Goal: Task Accomplishment & Management: Use online tool/utility

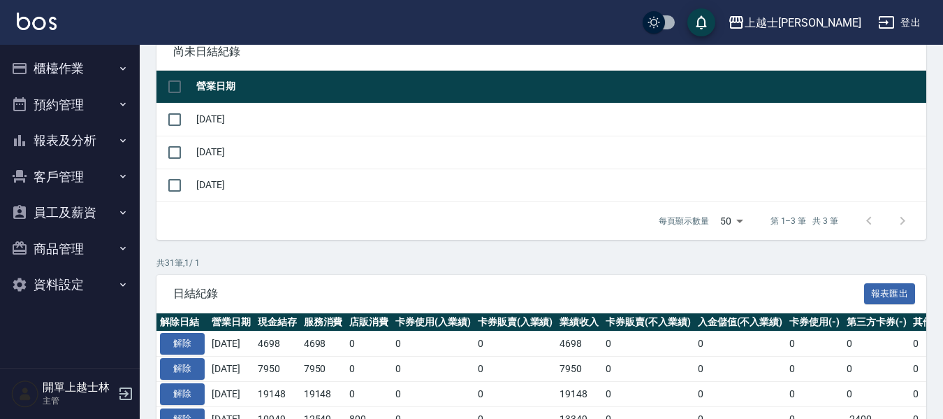
scroll to position [140, 0]
click at [82, 57] on button "櫃檯作業" at bounding box center [70, 68] width 129 height 36
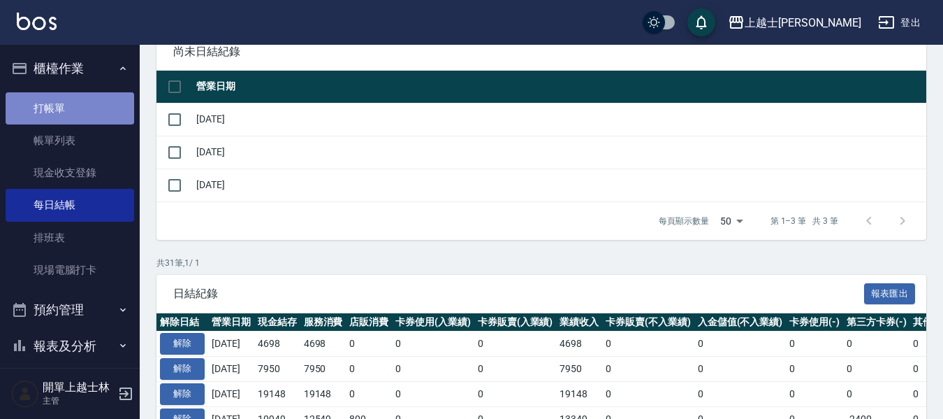
click at [92, 112] on link "打帳單" at bounding box center [70, 108] width 129 height 32
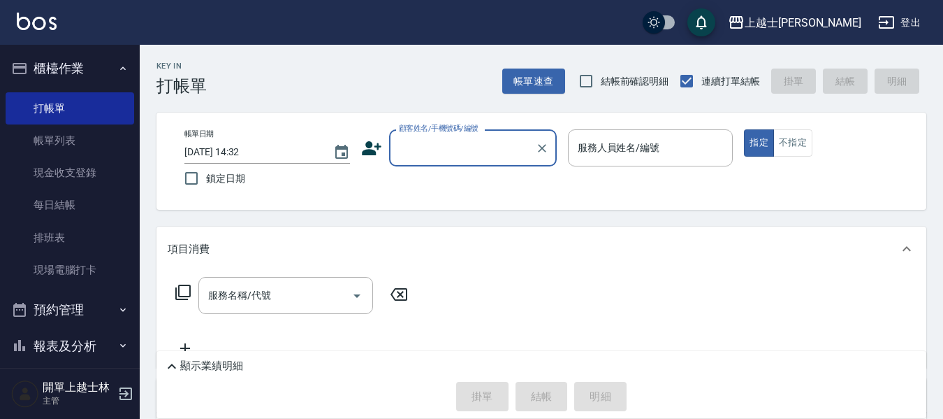
click at [476, 160] on input "顧客姓名/手機號碼/編號" at bounding box center [462, 148] width 134 height 24
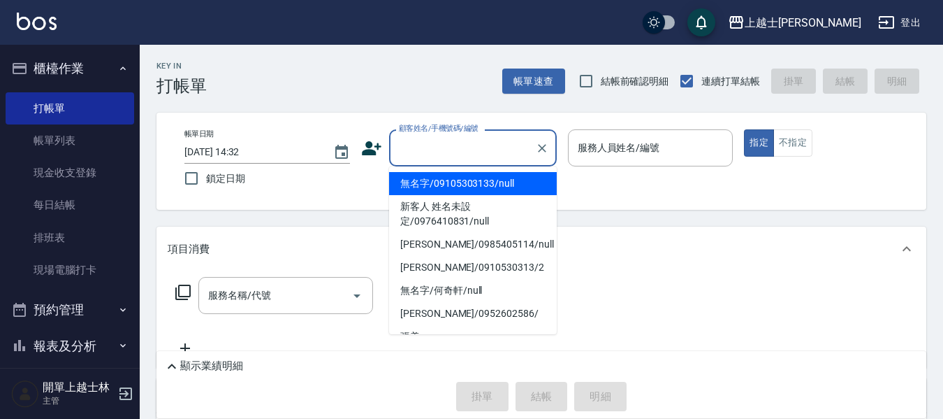
click at [470, 182] on li "無名字/09105303133/null" at bounding box center [473, 183] width 168 height 23
type input "無名字/09105303133/null"
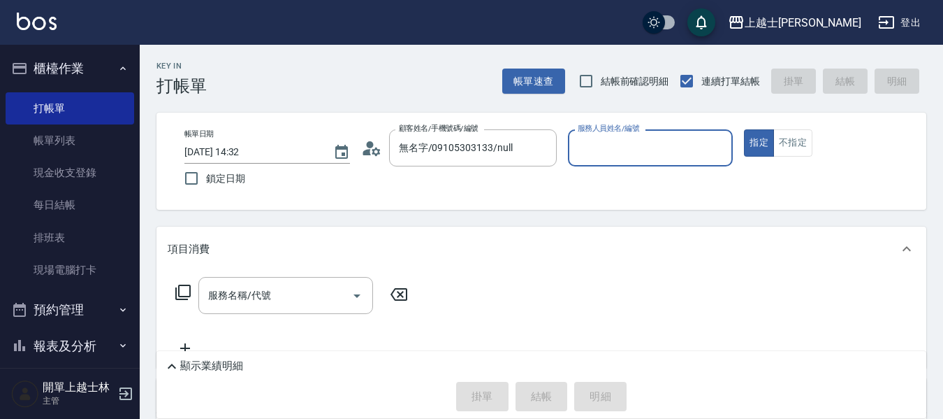
click at [693, 146] on input "服務人員姓名/編號" at bounding box center [650, 148] width 153 height 24
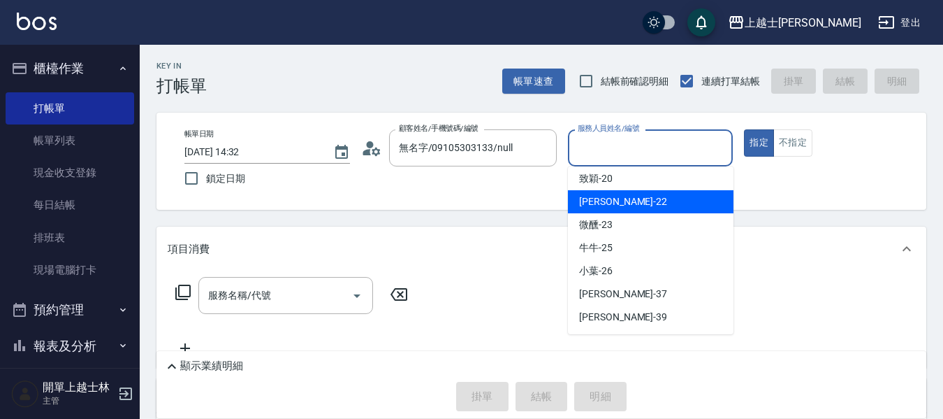
scroll to position [210, 0]
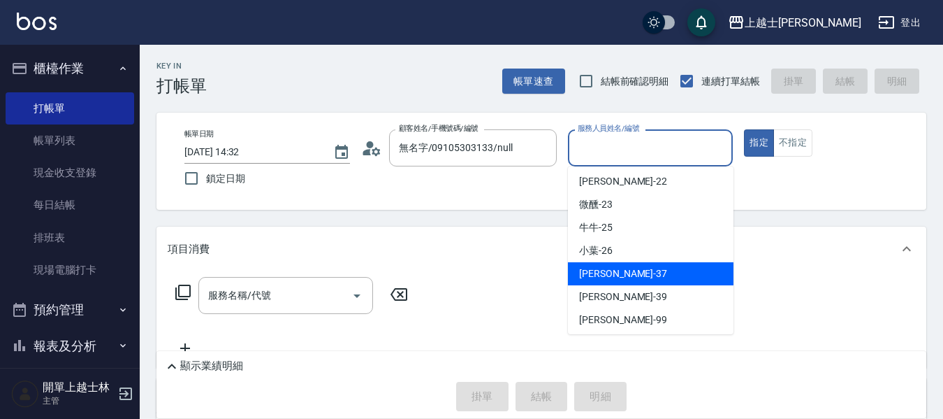
click at [629, 266] on div "[PERSON_NAME] -37" at bounding box center [651, 273] width 166 height 23
type input "[PERSON_NAME]-37"
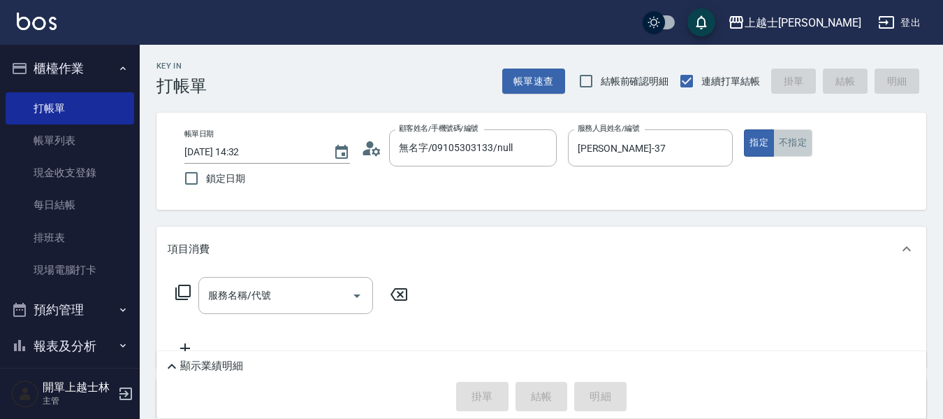
click at [795, 147] on button "不指定" at bounding box center [792, 142] width 39 height 27
click at [317, 287] on input "服務名稱/代號" at bounding box center [275, 295] width 141 height 24
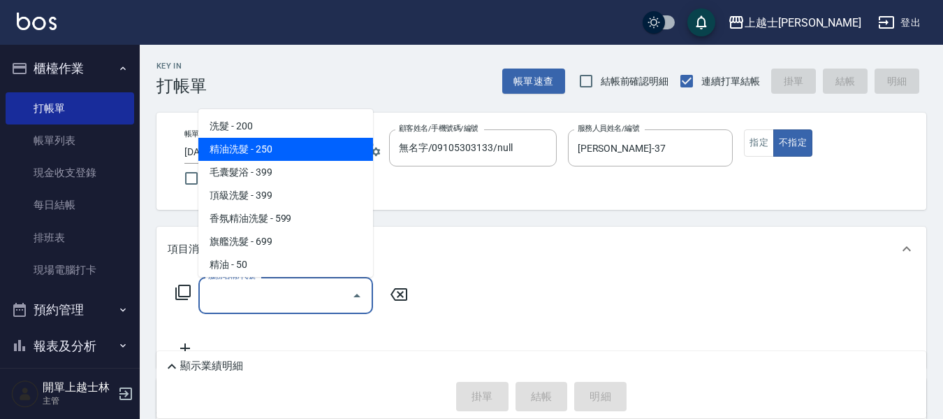
click at [326, 154] on span "精油洗髮 - 250" at bounding box center [285, 149] width 175 height 23
type input "精油洗髮(102)"
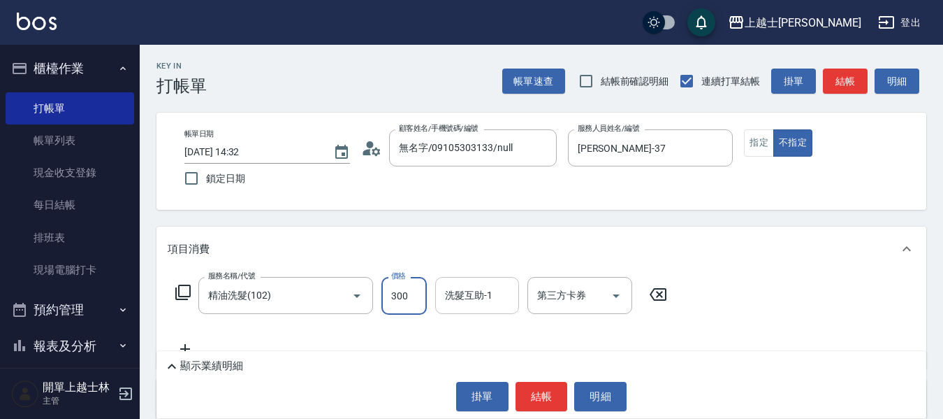
type input "300"
click at [511, 298] on input "洗髮互助-1" at bounding box center [477, 295] width 71 height 24
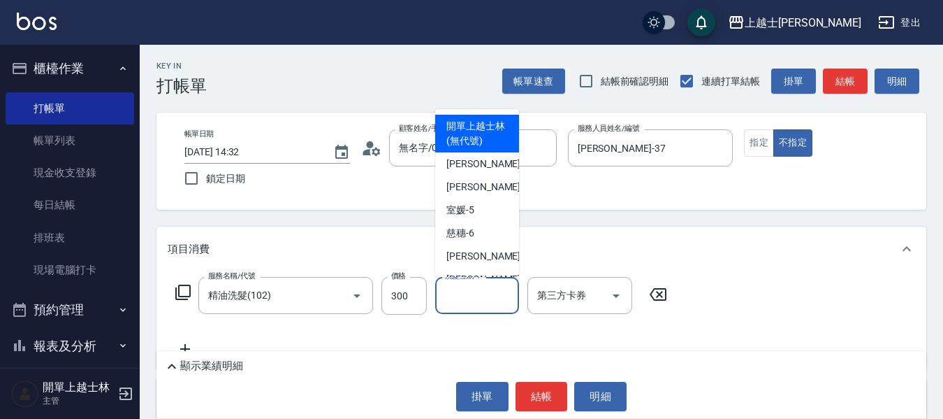
click at [450, 133] on span "開單上越士林 (無代號)" at bounding box center [476, 133] width 61 height 29
type input "開單上越士林(無代號)"
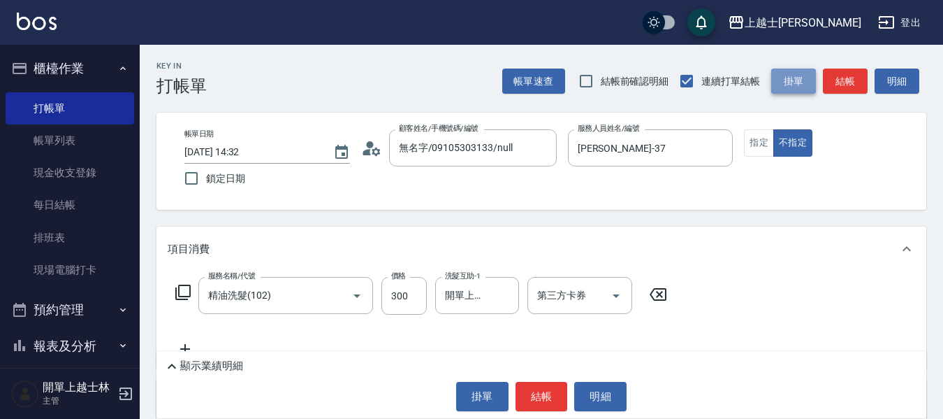
click at [792, 77] on button "掛單" at bounding box center [793, 81] width 45 height 26
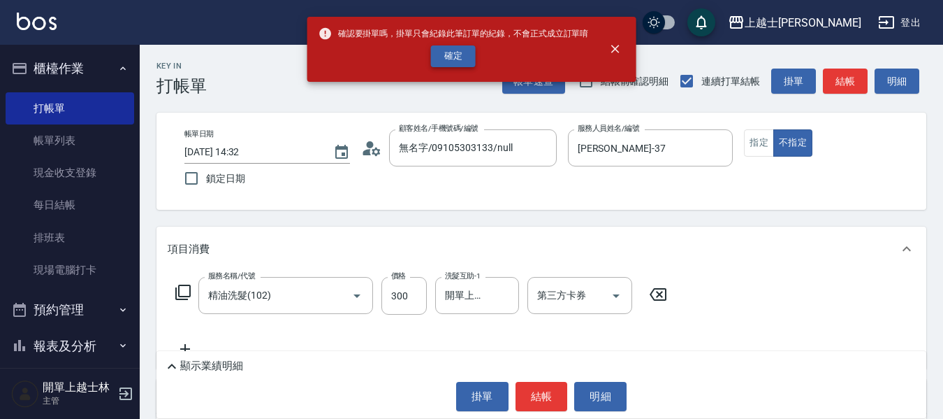
click at [442, 56] on button "確定" at bounding box center [453, 56] width 45 height 22
